Goal: Information Seeking & Learning: Learn about a topic

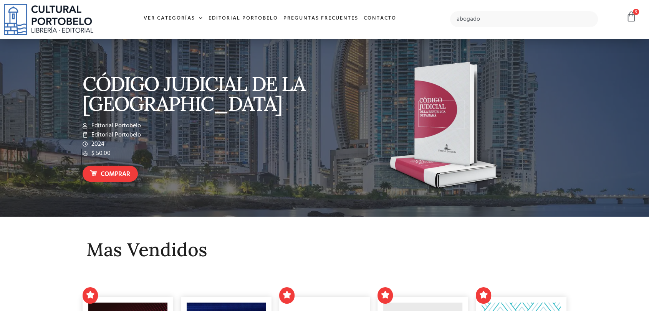
type input "abogado"
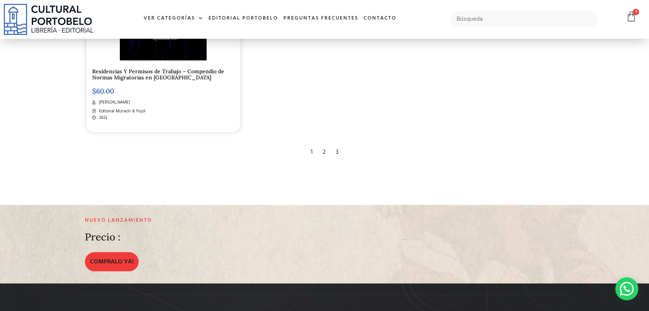
scroll to position [1578, 0]
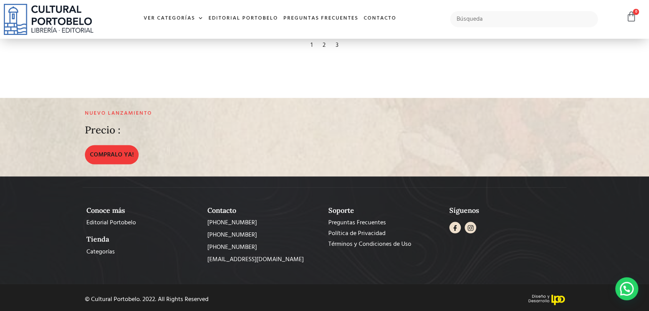
click at [324, 45] on div "2" at bounding box center [324, 45] width 11 height 17
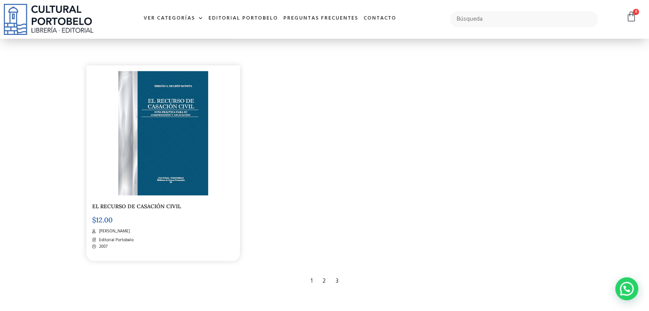
scroll to position [1407, 0]
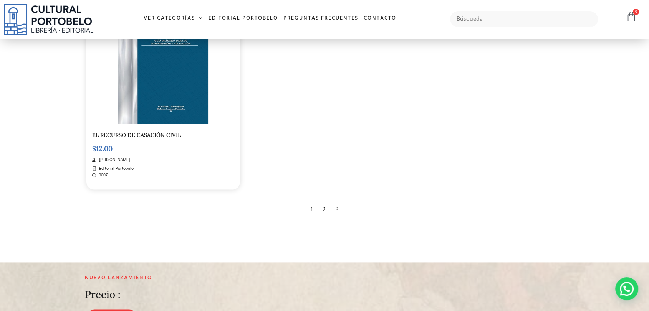
click at [338, 209] on div "3" at bounding box center [337, 209] width 10 height 17
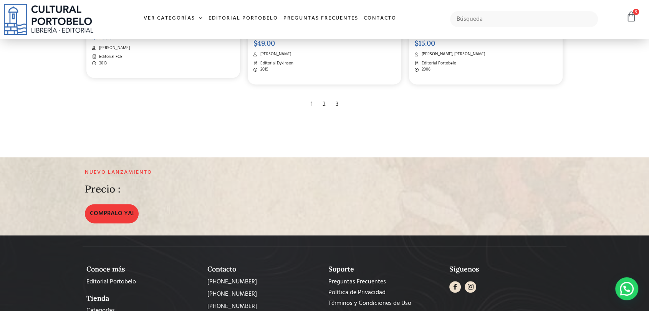
scroll to position [1023, 0]
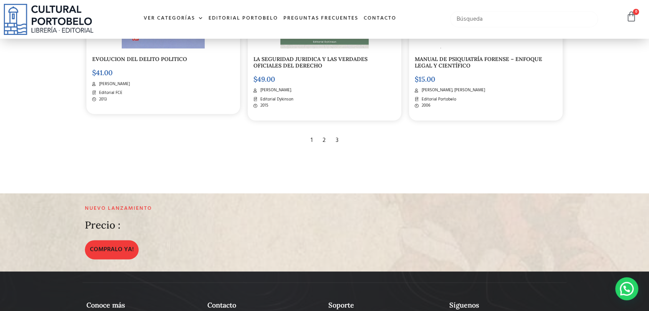
click at [494, 21] on input "text" at bounding box center [524, 19] width 148 height 16
type input "abogado"
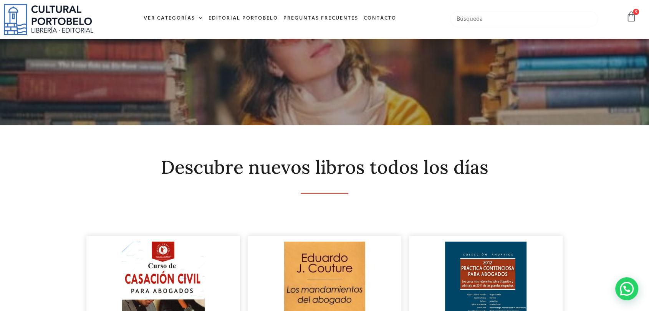
drag, startPoint x: 501, startPoint y: 17, endPoint x: 383, endPoint y: 1, distance: 118.5
click at [383, 1] on div "Ver Categorías A – C Administración Empresarial Arquitectura Arte Autoayuda Bio…" at bounding box center [324, 19] width 649 height 39
type input "julian"
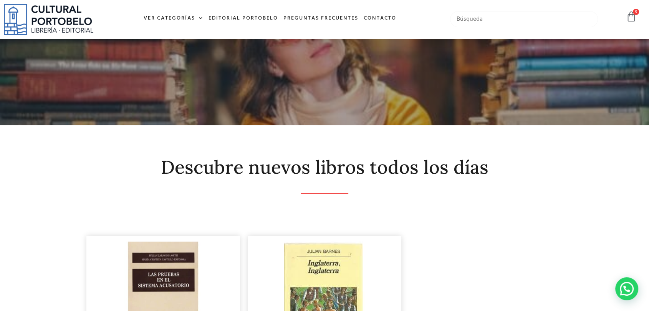
click at [495, 19] on input "text" at bounding box center [524, 19] width 148 height 16
type input "profesionales"
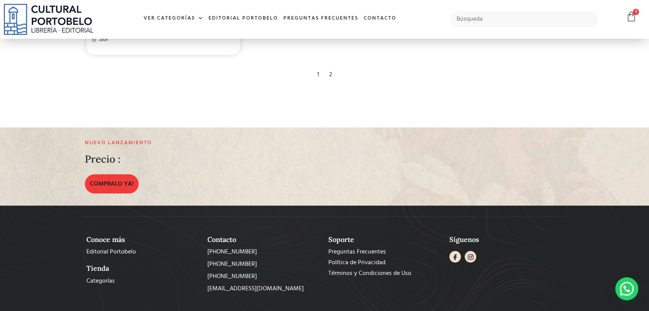
scroll to position [1578, 0]
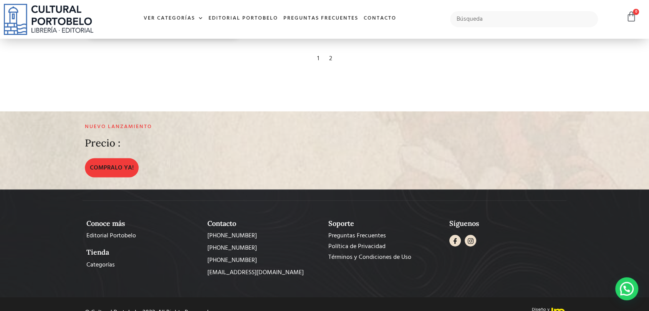
click at [330, 56] on div "2" at bounding box center [330, 58] width 11 height 17
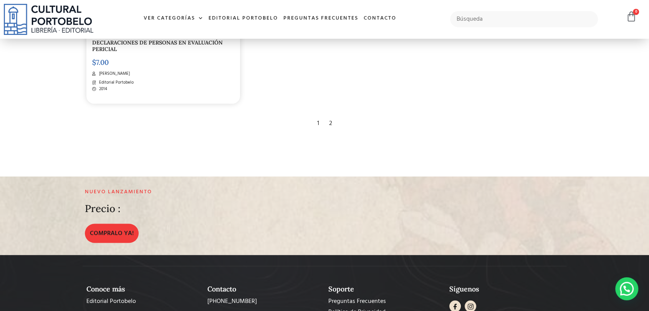
scroll to position [1322, 0]
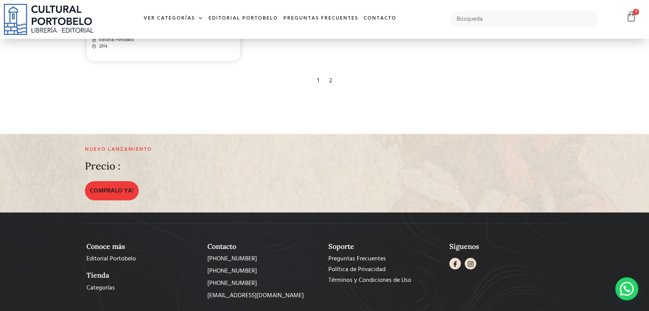
click at [330, 79] on div "2" at bounding box center [330, 81] width 11 height 17
click at [330, 80] on div "2" at bounding box center [330, 81] width 11 height 17
click at [329, 78] on div "2" at bounding box center [330, 81] width 11 height 17
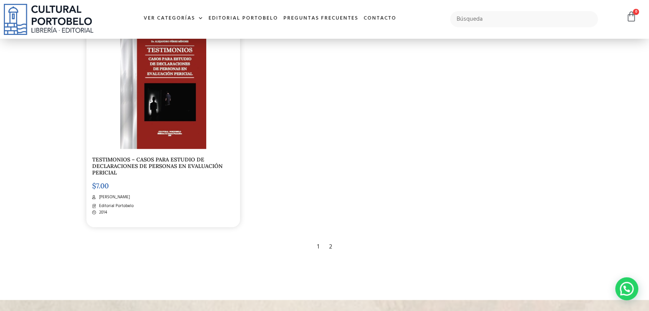
scroll to position [981, 0]
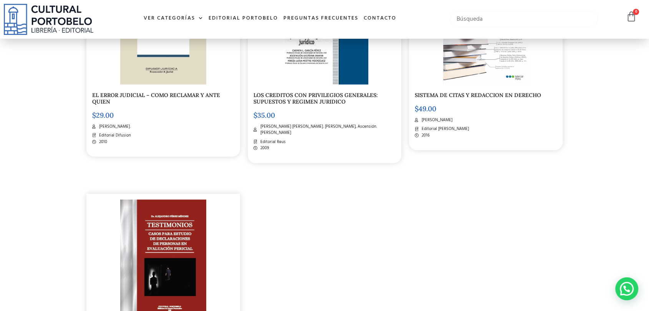
click at [507, 23] on input "text" at bounding box center [524, 19] width 148 height 16
type input "d"
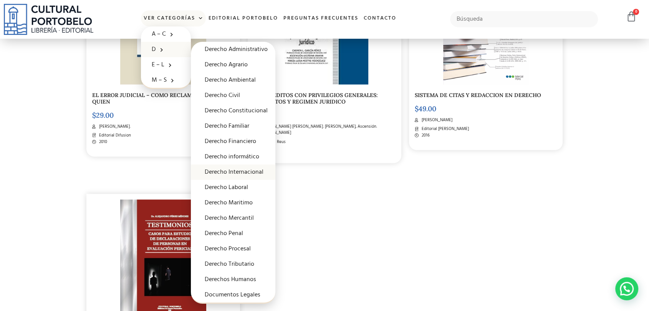
click at [256, 172] on link "Derecho Internacional" at bounding box center [233, 172] width 84 height 15
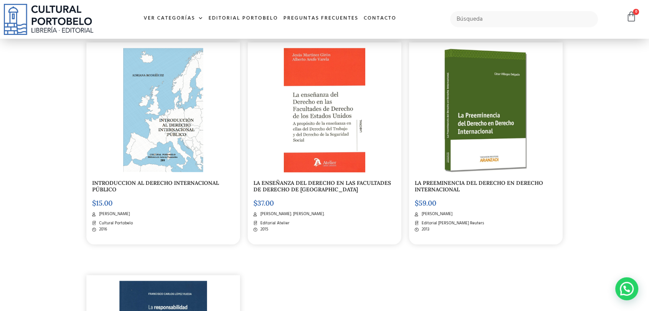
scroll to position [1322, 0]
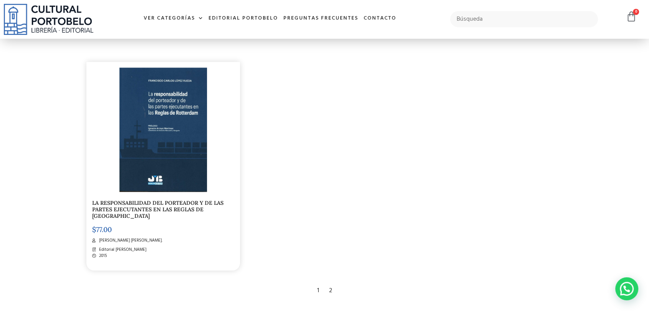
click at [327, 282] on div "2" at bounding box center [330, 290] width 11 height 17
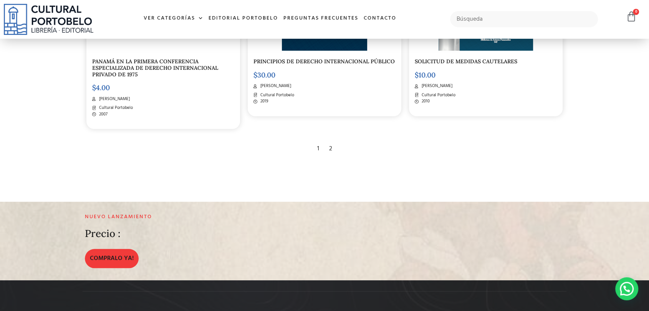
scroll to position [639, 0]
